Goal: Task Accomplishment & Management: Complete application form

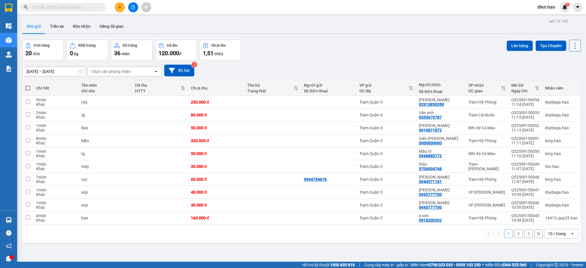
click at [571, 44] on icon at bounding box center [575, 46] width 8 height 8
click at [566, 82] on span "Làm mới" at bounding box center [561, 82] width 16 height 6
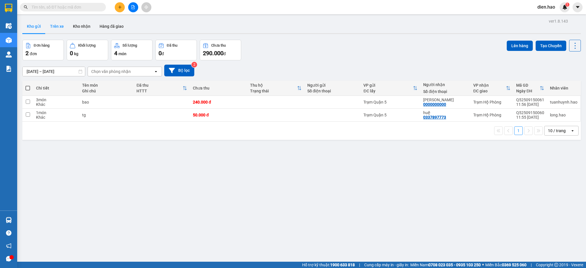
click at [54, 27] on button "Trên xe" at bounding box center [56, 26] width 23 height 14
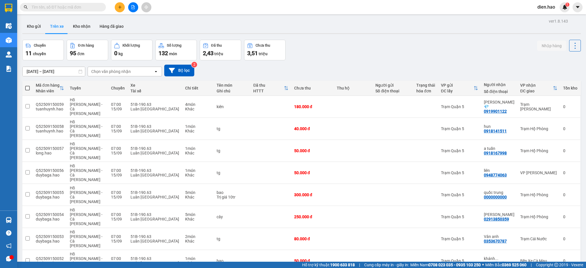
click at [52, 74] on div "ver 1.8.143 Kho gửi Trên xe [PERSON_NAME] Hàng đã giao Chuyến 11 chuyến Đơn hàn…" at bounding box center [301, 177] width 563 height 320
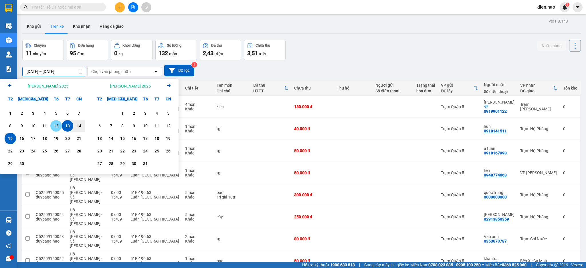
click at [55, 126] on div "12" at bounding box center [56, 125] width 8 height 7
click at [9, 139] on div "15" at bounding box center [10, 138] width 8 height 7
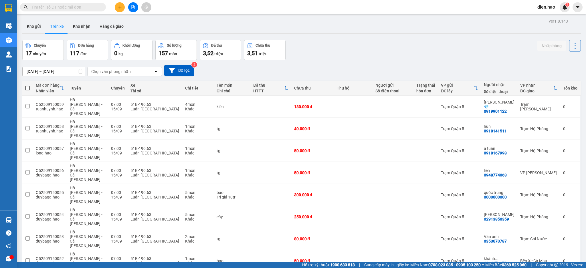
click at [130, 70] on div "Chọn văn phòng nhận" at bounding box center [121, 71] width 66 height 9
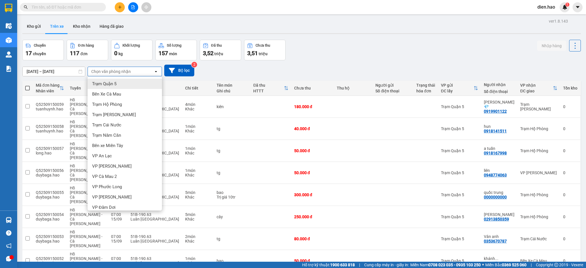
click at [124, 82] on div "Trạm Quận 5" at bounding box center [125, 84] width 74 height 10
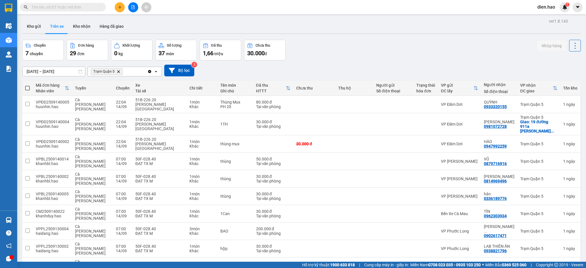
click at [562, 227] on span "100 / trang" at bounding box center [553, 226] width 21 height 6
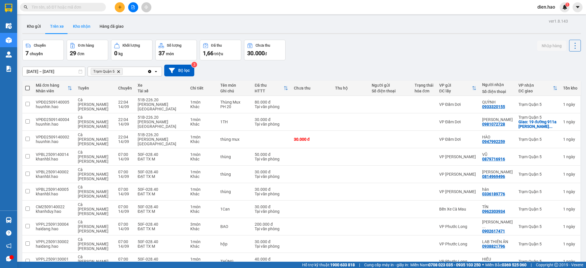
click at [80, 26] on button "Kho nhận" at bounding box center [81, 26] width 27 height 14
type input "[DATE] – [DATE]"
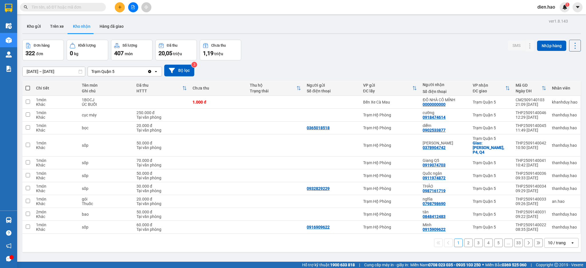
click at [560, 239] on div "10 / trang" at bounding box center [557, 242] width 26 height 9
click at [555, 227] on span "100 / trang" at bounding box center [553, 226] width 21 height 6
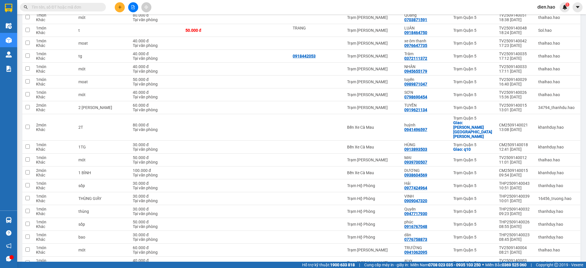
scroll to position [1193, 0]
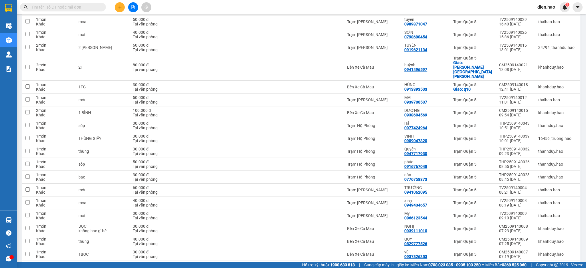
click at [77, 5] on input "text" at bounding box center [65, 7] width 68 height 6
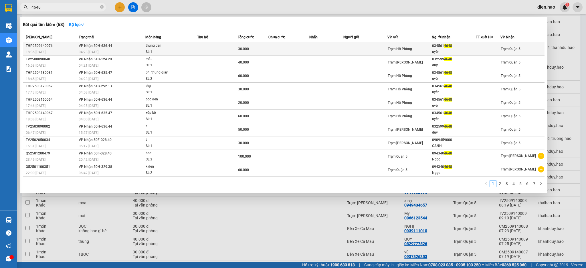
type input "4648"
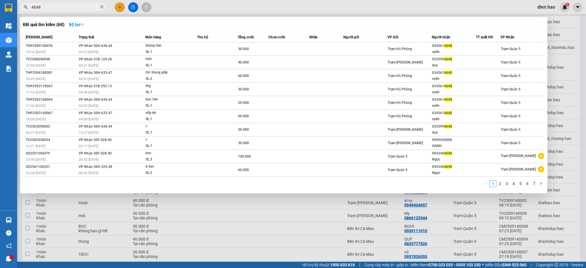
click at [196, 48] on span "thùng đen SL: 1" at bounding box center [171, 49] width 51 height 12
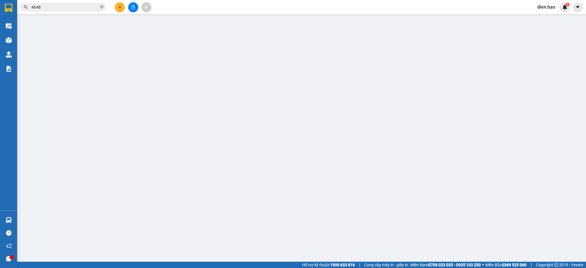
type input "0345614648"
type input "uyên"
type input "30.000"
type input "0"
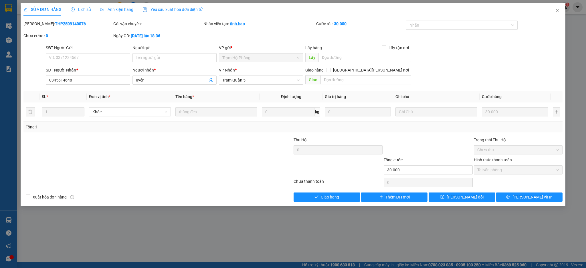
click at [112, 4] on div "Ảnh kiện hàng" at bounding box center [116, 9] width 33 height 13
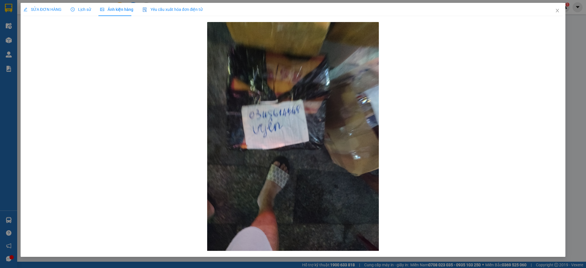
click at [51, 13] on div "SỬA ĐƠN HÀNG" at bounding box center [42, 9] width 38 height 13
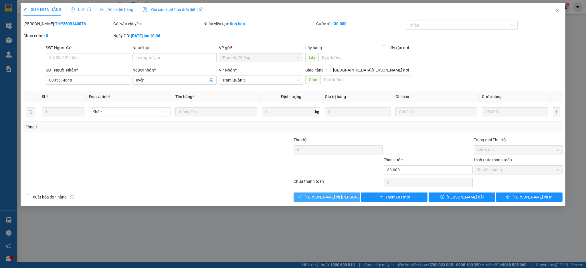
drag, startPoint x: 350, startPoint y: 193, endPoint x: 350, endPoint y: 197, distance: 3.7
click at [350, 197] on button "[PERSON_NAME] và [PERSON_NAME] hàng" at bounding box center [326, 197] width 66 height 9
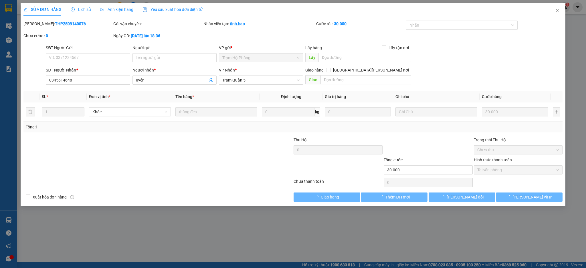
click at [346, 203] on div "SỬA ĐƠN HÀNG Lịch sử [PERSON_NAME] hàng Yêu cầu xuất [PERSON_NAME] điện tử Tota…" at bounding box center [293, 104] width 545 height 203
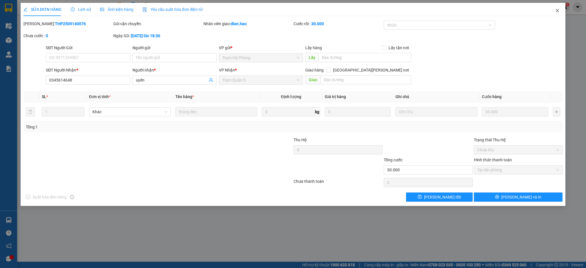
click at [556, 13] on icon "close" at bounding box center [557, 10] width 5 height 5
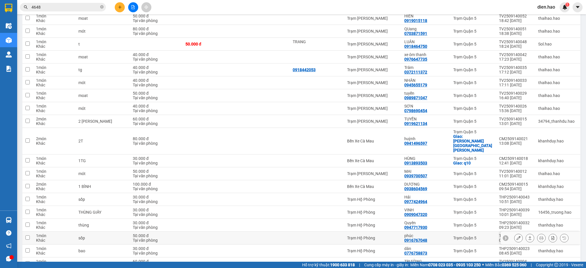
scroll to position [1193, 0]
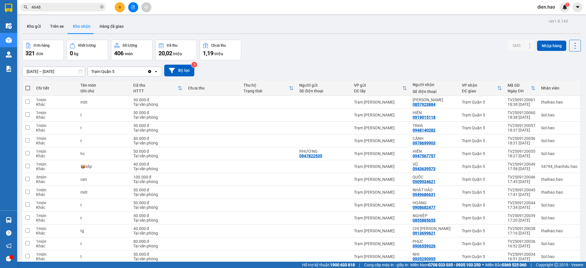
scroll to position [133, 0]
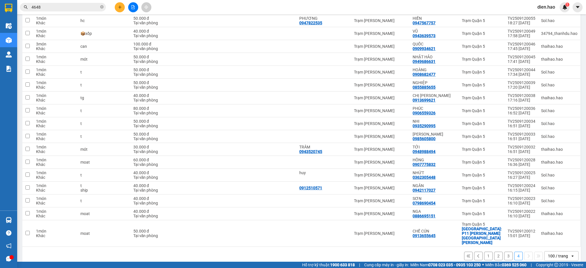
click at [504, 252] on button "3" at bounding box center [508, 256] width 9 height 9
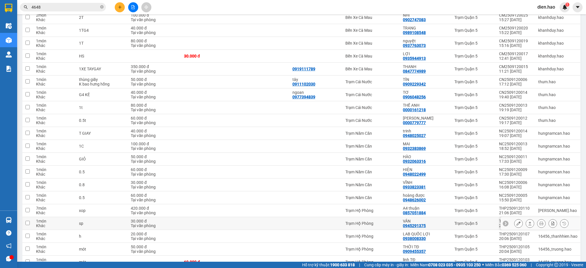
scroll to position [797, 0]
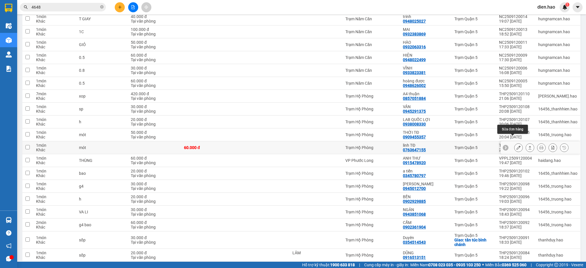
click at [516, 146] on icon at bounding box center [518, 148] width 4 height 4
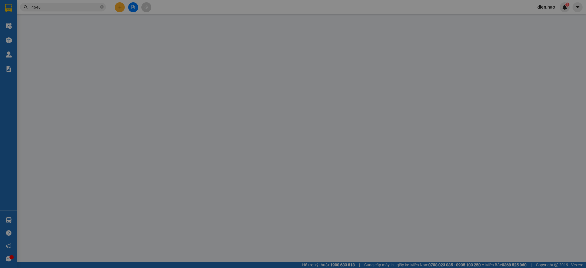
type input "0763647155"
type input "linh TĐ"
type input "60.000"
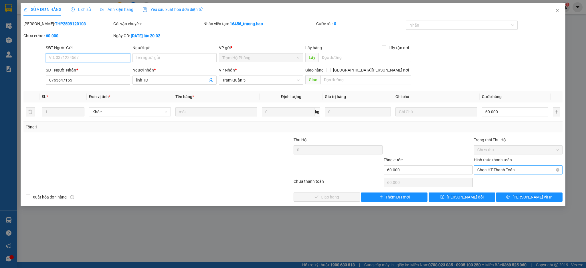
click at [517, 171] on span "Chọn HT Thanh Toán" at bounding box center [518, 170] width 82 height 9
click at [509, 178] on div "Tại văn phòng" at bounding box center [518, 181] width 82 height 6
type input "0"
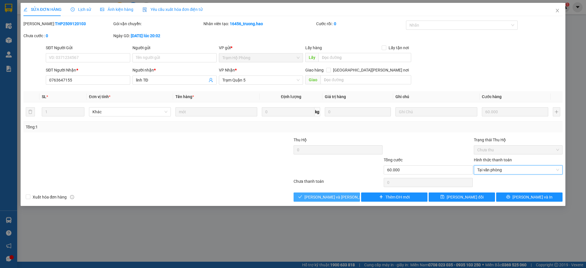
click at [333, 196] on span "[PERSON_NAME] và [PERSON_NAME] hàng" at bounding box center [342, 197] width 77 height 6
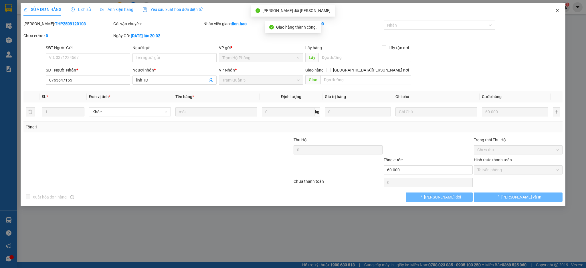
click at [556, 14] on span "Close" at bounding box center [557, 11] width 16 height 16
click at [556, 14] on div "Kết quả [PERSON_NAME] ( 68 ) Bộ lọc Mã ĐH Trạng thái Món hàng Thu hộ Tổng [PERS…" at bounding box center [293, 7] width 586 height 14
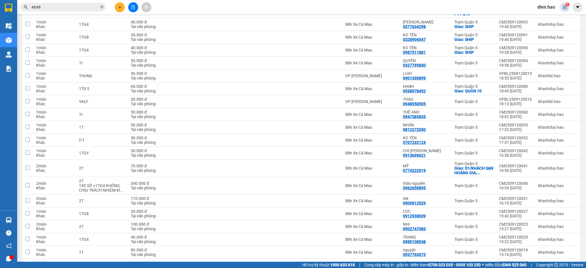
scroll to position [589, 0]
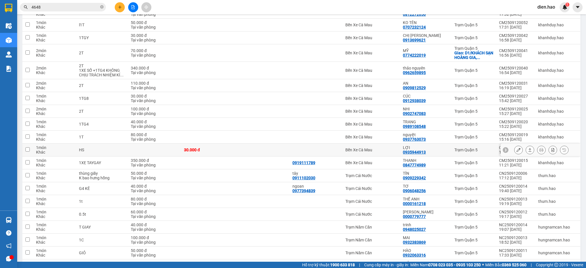
click at [517, 146] on div at bounding box center [541, 150] width 54 height 9
click at [516, 148] on icon at bounding box center [518, 150] width 4 height 4
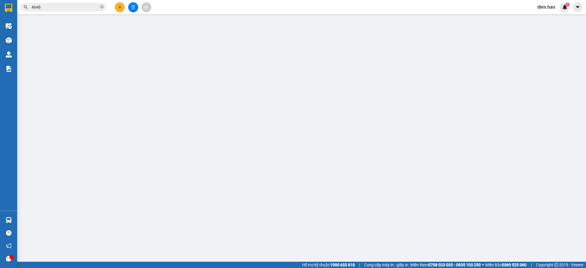
type input "0935944913"
type input "LỢI"
type input "30.000"
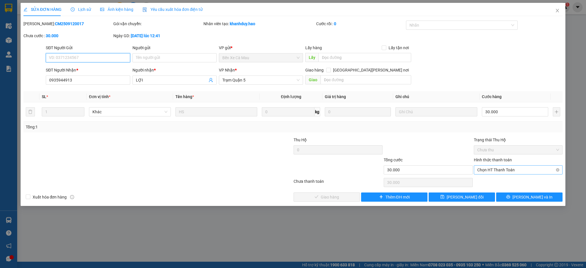
click at [505, 172] on span "Chọn HT Thanh Toán" at bounding box center [518, 170] width 82 height 9
click at [503, 180] on div "Tại văn phòng" at bounding box center [518, 181] width 82 height 6
type input "0"
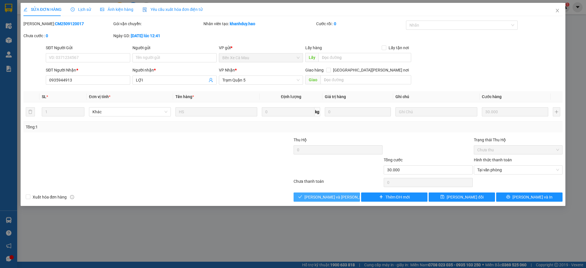
drag, startPoint x: 335, startPoint y: 199, endPoint x: 548, endPoint y: 53, distance: 258.1
click at [335, 199] on span "[PERSON_NAME] và [PERSON_NAME] hàng" at bounding box center [342, 197] width 77 height 6
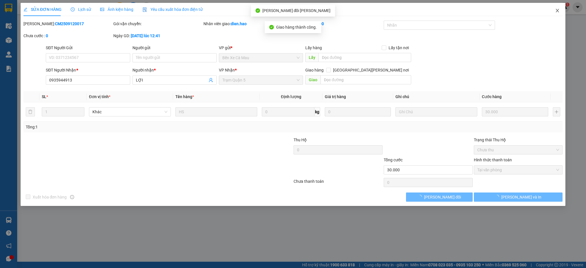
click at [560, 14] on span "Close" at bounding box center [557, 11] width 16 height 16
click at [559, 13] on div "Kết quả [PERSON_NAME] ( 68 ) Bộ lọc Mã ĐH Trạng thái Món hàng Thu hộ Tổng [PERS…" at bounding box center [293, 7] width 586 height 14
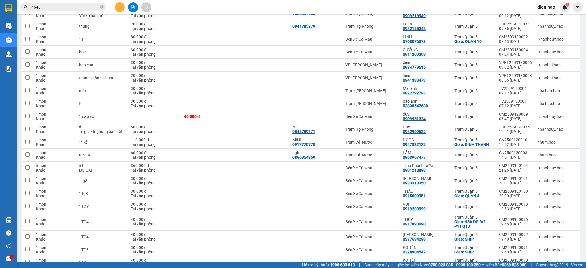
scroll to position [224, 0]
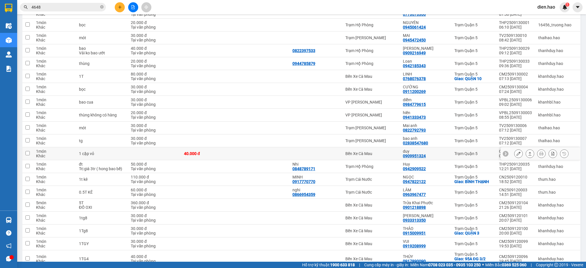
click at [515, 149] on button at bounding box center [518, 154] width 8 height 10
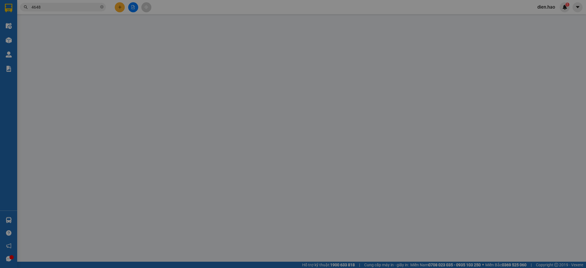
type input "0909951324"
type input "duy"
type input "40.000"
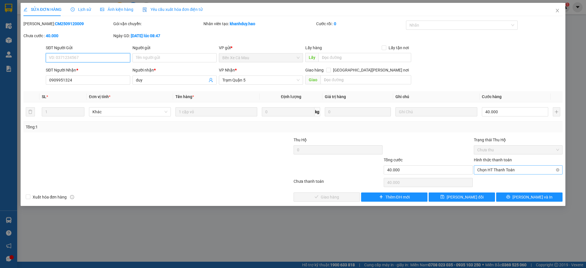
click at [508, 173] on span "Chọn HT Thanh Toán" at bounding box center [518, 170] width 82 height 9
drag, startPoint x: 505, startPoint y: 182, endPoint x: 376, endPoint y: 175, distance: 129.2
click at [504, 181] on div "Tại văn phòng" at bounding box center [518, 181] width 82 height 6
type input "0"
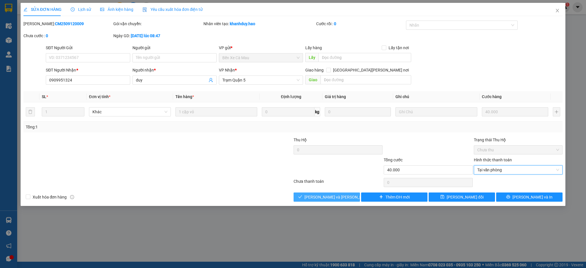
drag, startPoint x: 341, startPoint y: 197, endPoint x: 366, endPoint y: 178, distance: 32.1
click at [342, 197] on span "[PERSON_NAME] và [PERSON_NAME] hàng" at bounding box center [342, 197] width 77 height 6
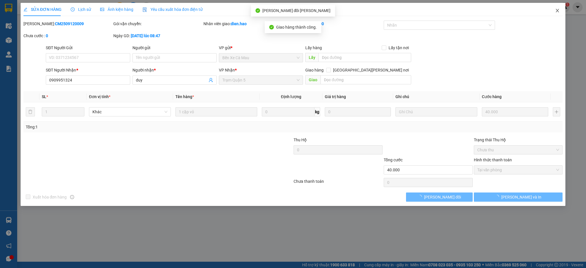
click at [559, 8] on span "Close" at bounding box center [557, 11] width 16 height 16
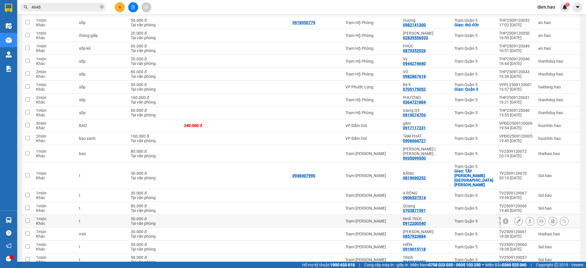
scroll to position [1179, 0]
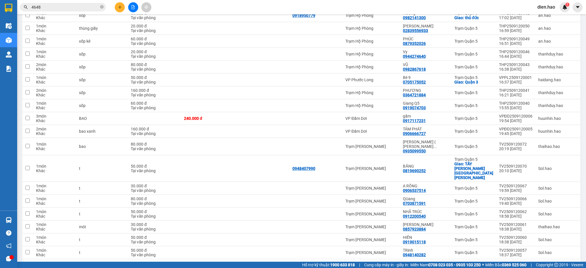
click at [494, 264] on button "2" at bounding box center [498, 268] width 9 height 9
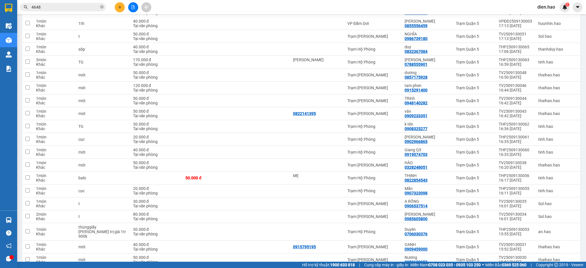
scroll to position [895, 0]
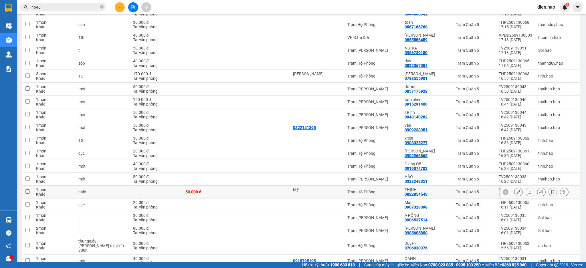
click at [516, 190] on icon at bounding box center [518, 192] width 4 height 4
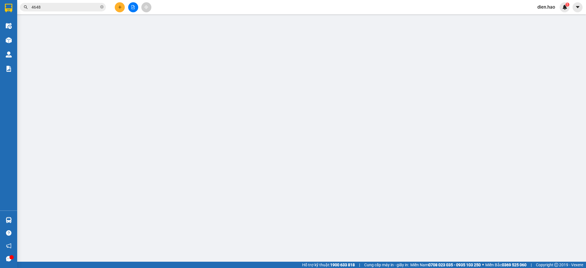
type input "MẸ"
type input "0822854543"
type input "THỊNH"
type input "50.000"
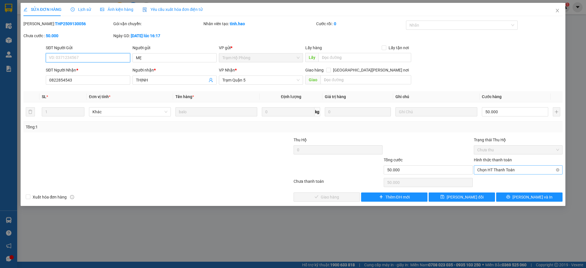
click at [510, 173] on span "Chọn HT Thanh Toán" at bounding box center [518, 170] width 82 height 9
drag, startPoint x: 507, startPoint y: 178, endPoint x: 429, endPoint y: 179, distance: 77.5
click at [506, 178] on div "Tại văn phòng" at bounding box center [518, 181] width 82 height 6
type input "0"
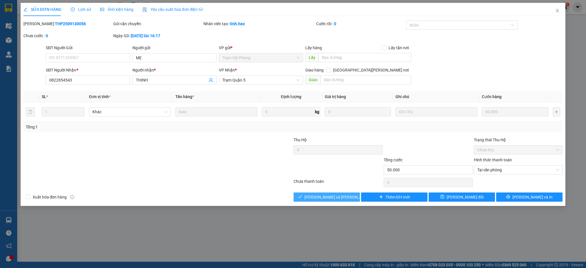
drag, startPoint x: 337, startPoint y: 195, endPoint x: 467, endPoint y: 96, distance: 163.5
click at [338, 194] on span "[PERSON_NAME] và [PERSON_NAME] hàng" at bounding box center [342, 197] width 77 height 6
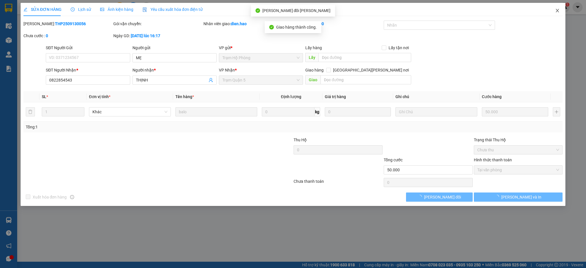
click at [552, 16] on span "Close" at bounding box center [557, 11] width 16 height 16
click at [552, 14] on main at bounding box center [293, 131] width 586 height 262
click at [558, 14] on div "Kết quả [PERSON_NAME] ( 68 ) Bộ lọc Mã ĐH Trạng thái Món hàng Thu hộ Tổng [PERS…" at bounding box center [293, 7] width 586 height 14
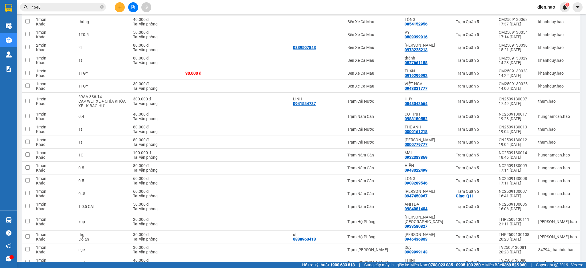
scroll to position [278, 0]
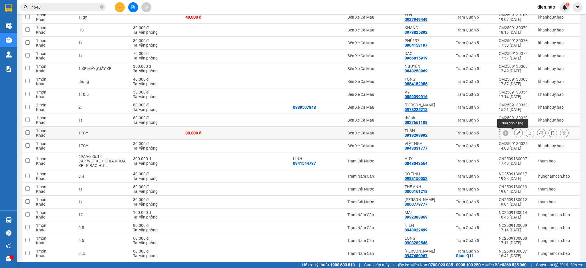
click at [515, 133] on button at bounding box center [518, 133] width 8 height 10
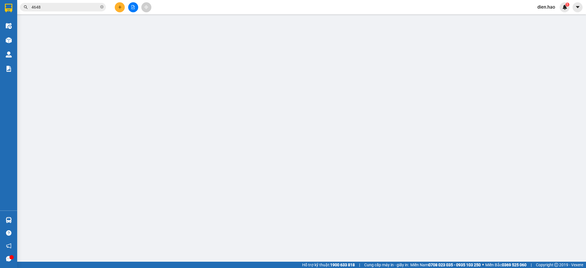
type input "0919299992"
type input "TUẤN"
type input "30.000"
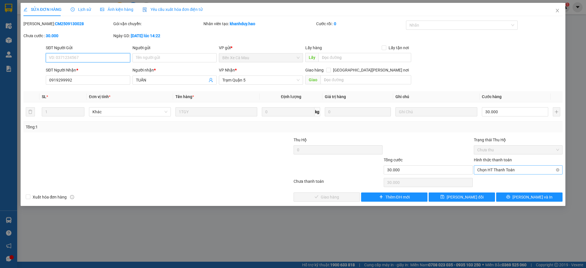
click at [503, 168] on span "Chọn HT Thanh Toán" at bounding box center [518, 170] width 82 height 9
click at [499, 178] on div "Tại văn phòng" at bounding box center [518, 181] width 89 height 9
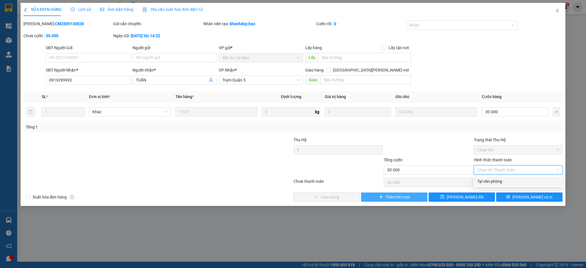
type input "0"
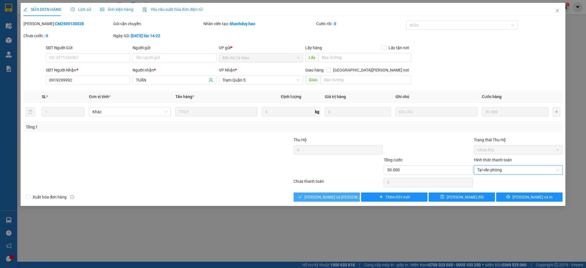
click at [342, 197] on span "[PERSON_NAME] và [PERSON_NAME] hàng" at bounding box center [342, 197] width 77 height 6
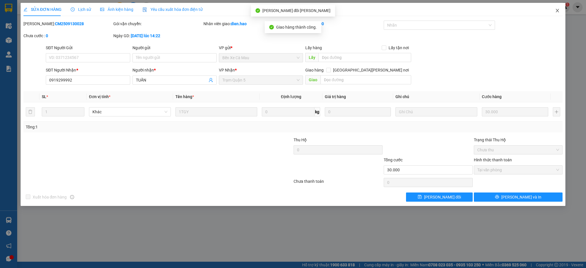
click at [558, 9] on icon "close" at bounding box center [557, 10] width 5 height 5
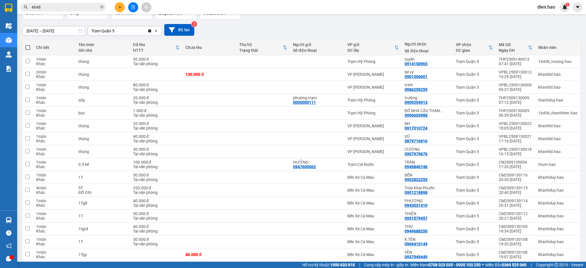
scroll to position [39, 0]
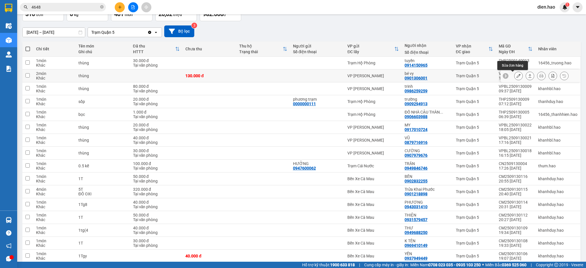
click at [514, 79] on button at bounding box center [518, 76] width 8 height 10
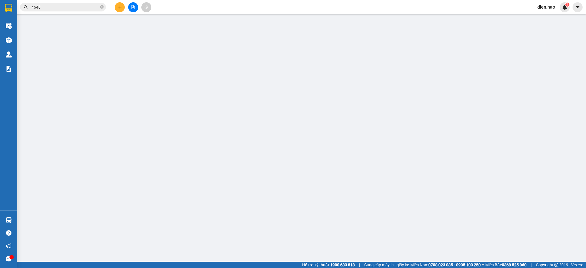
type input "0901306001"
type input "bé vy"
type input "130.000"
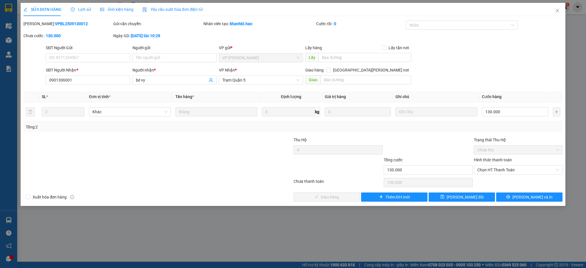
click at [120, 6] on div "Ảnh kiện hàng" at bounding box center [116, 9] width 33 height 6
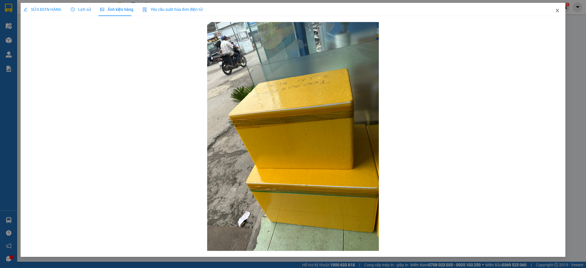
drag, startPoint x: 563, startPoint y: 14, endPoint x: 132, endPoint y: 264, distance: 498.4
click at [563, 14] on span "Close" at bounding box center [557, 11] width 16 height 16
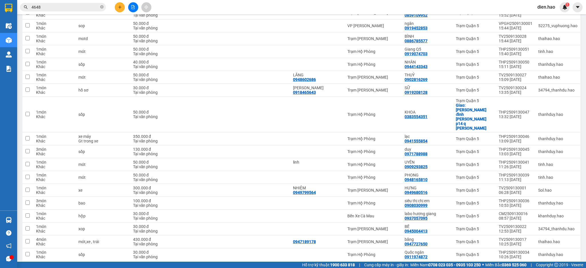
scroll to position [1165, 0]
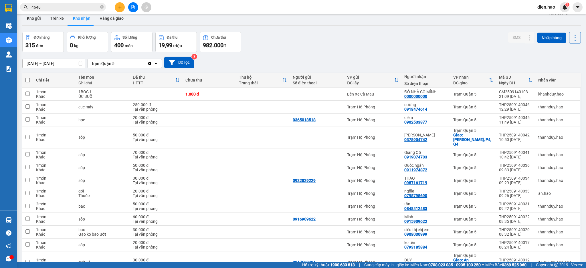
scroll to position [0, 0]
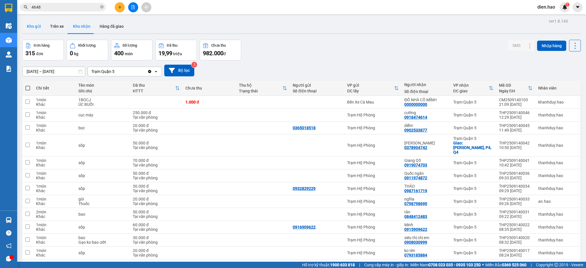
click at [29, 29] on button "Kho gửi" at bounding box center [33, 26] width 23 height 14
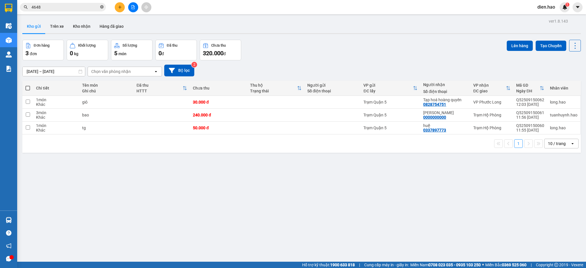
click at [101, 8] on icon "close-circle" at bounding box center [101, 6] width 3 height 3
click at [117, 27] on button "Hàng đã giao" at bounding box center [111, 26] width 33 height 14
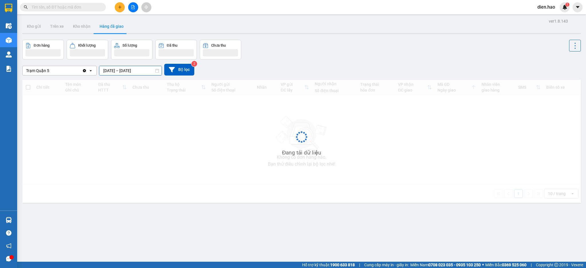
click at [128, 70] on input "[DATE] – [DATE]" at bounding box center [130, 70] width 62 height 9
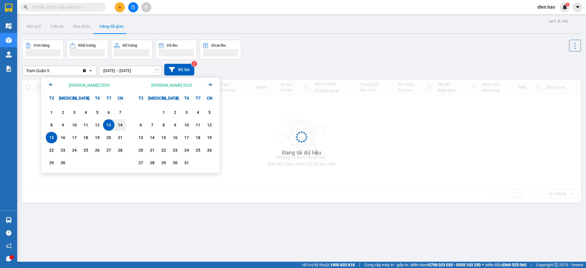
click at [55, 138] on div "15" at bounding box center [51, 137] width 8 height 7
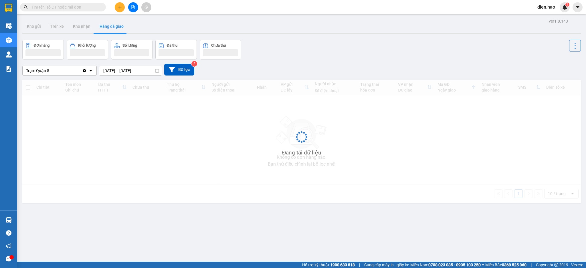
type input "[DATE] – [DATE]"
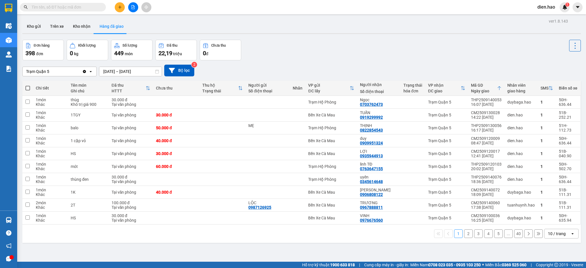
click at [62, 73] on div "Trạm Quận 5" at bounding box center [52, 71] width 59 height 9
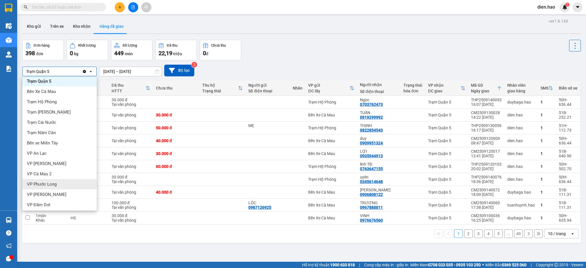
scroll to position [4, 0]
click at [60, 201] on div "VP Đầm Dơi" at bounding box center [59, 203] width 74 height 10
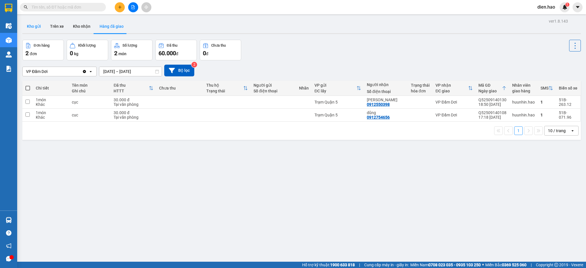
click at [29, 26] on button "Kho gửi" at bounding box center [33, 26] width 23 height 14
